Goal: Task Accomplishment & Management: Manage account settings

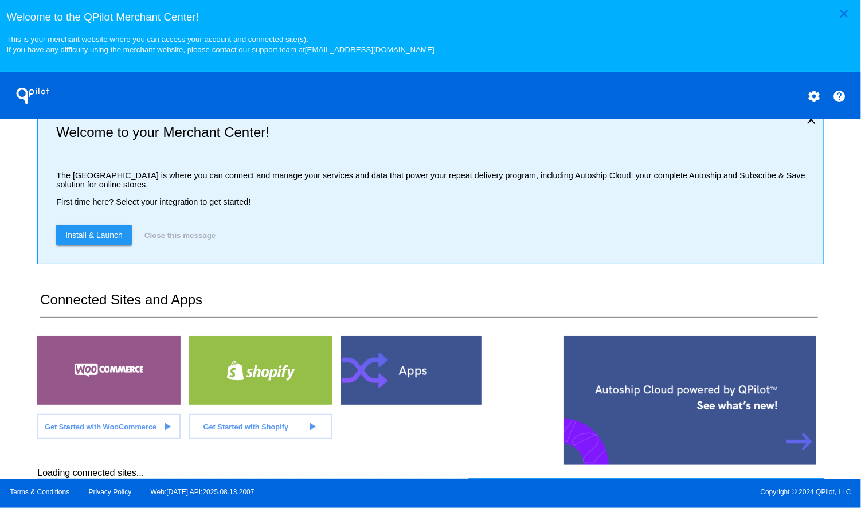
scroll to position [23, 0]
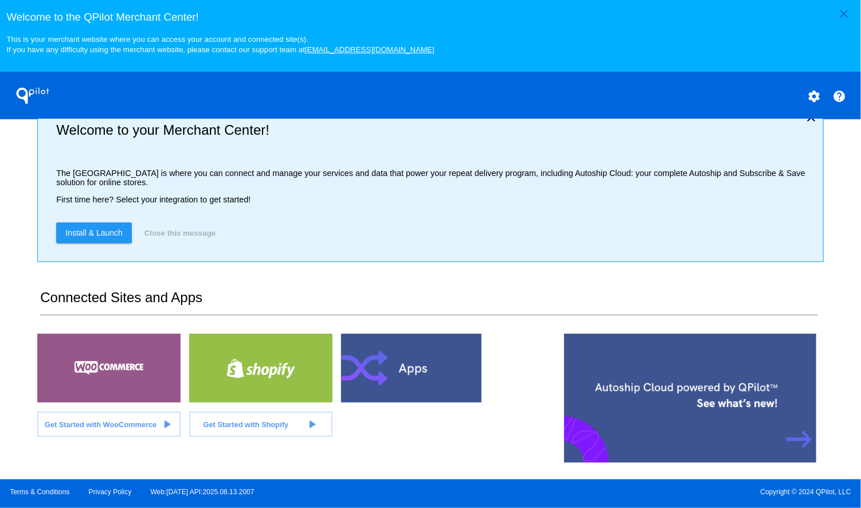
click at [6, 241] on div "close Welcome to the [GEOGRAPHIC_DATA]! This is your merchant website where you…" at bounding box center [430, 239] width 861 height 479
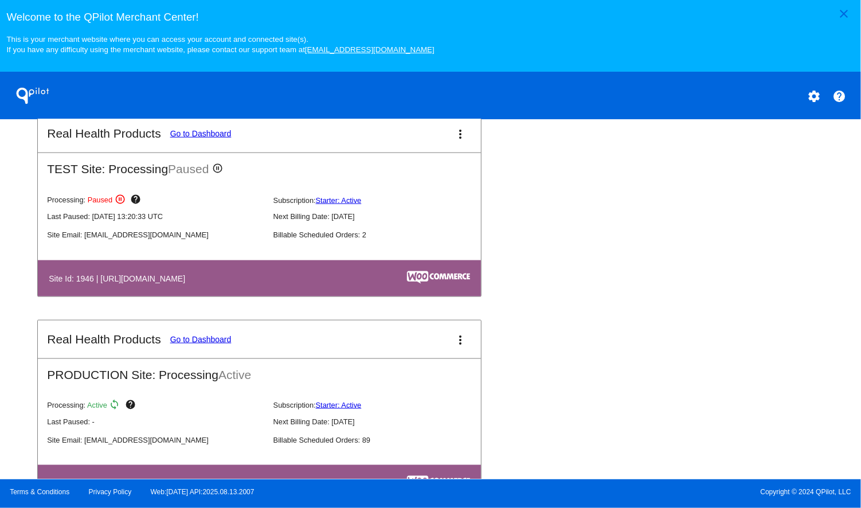
scroll to position [674, 0]
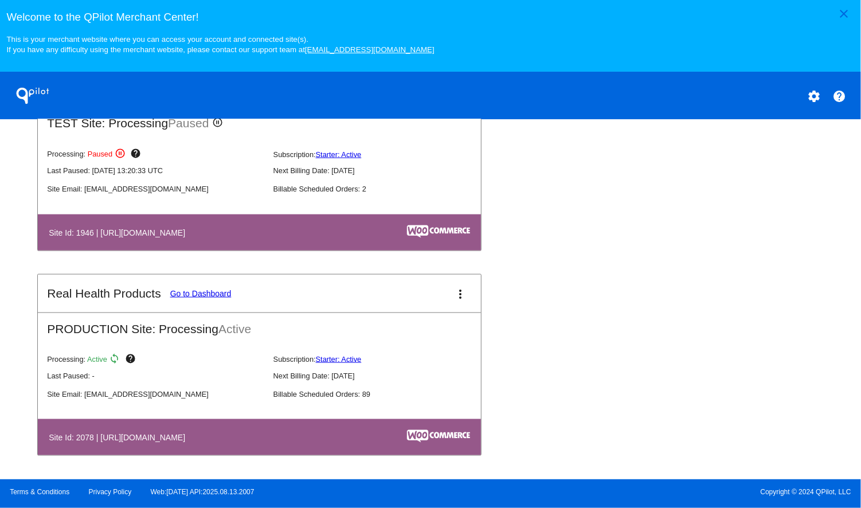
click at [203, 290] on link "Go to Dashboard" at bounding box center [200, 293] width 61 height 9
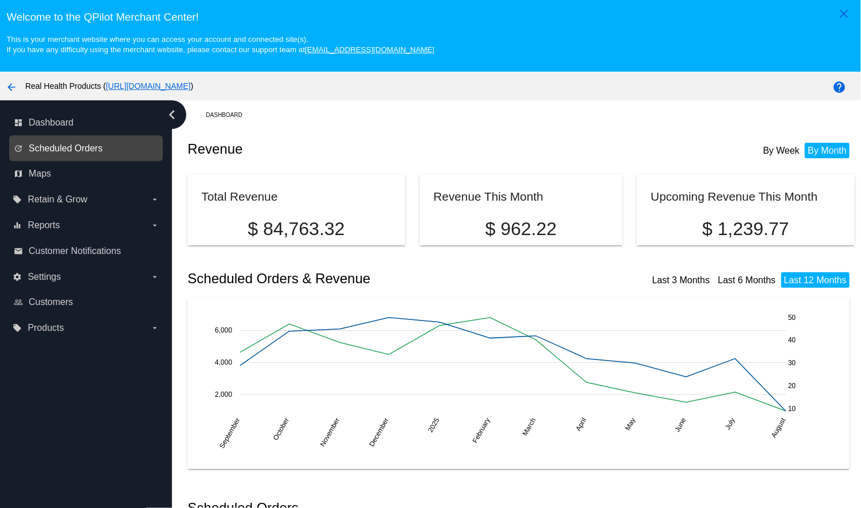
click at [91, 146] on span "Scheduled Orders" at bounding box center [66, 148] width 74 height 10
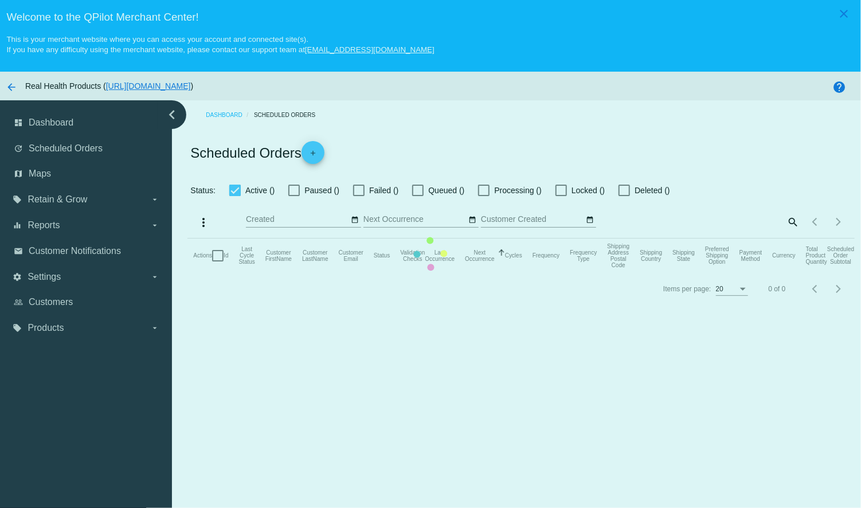
checkbox input "true"
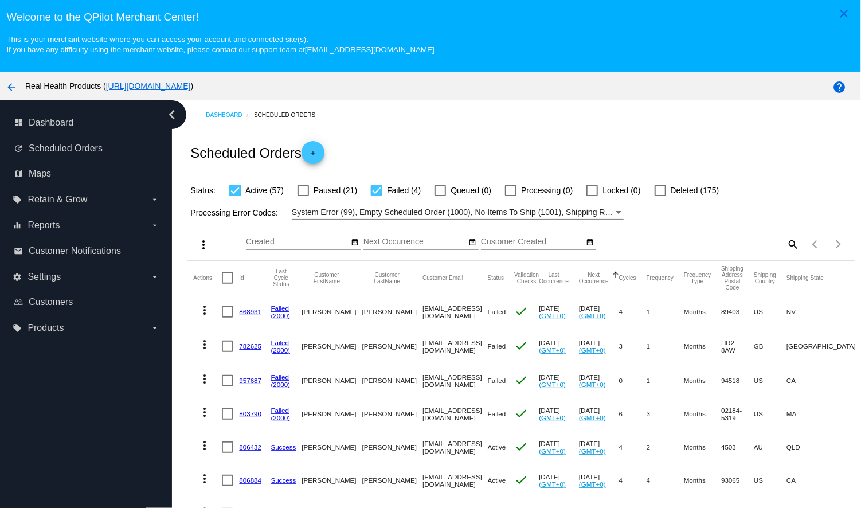
click at [306, 191] on div at bounding box center [302, 189] width 11 height 11
click at [303, 196] on input "Paused (21)" at bounding box center [303, 196] width 1 height 1
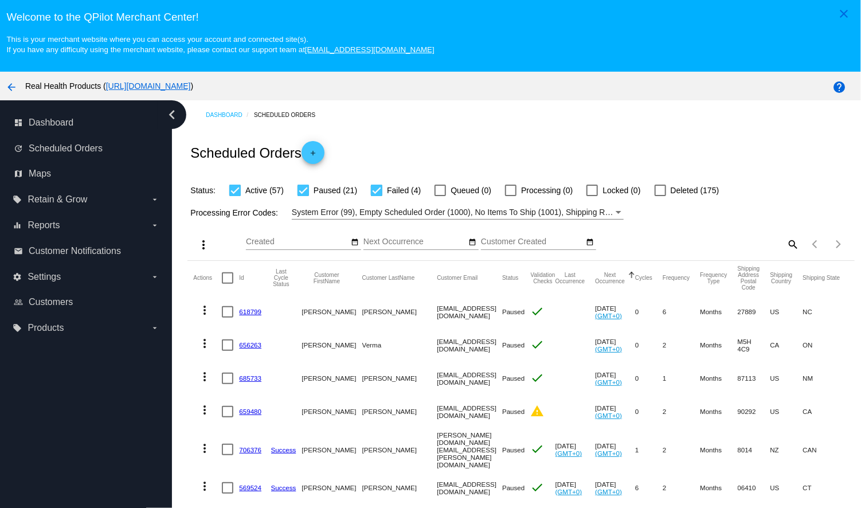
click at [305, 189] on div at bounding box center [302, 189] width 11 height 11
click at [303, 196] on input "Paused (21)" at bounding box center [303, 196] width 1 height 1
checkbox input "false"
